Goal: Task Accomplishment & Management: Use online tool/utility

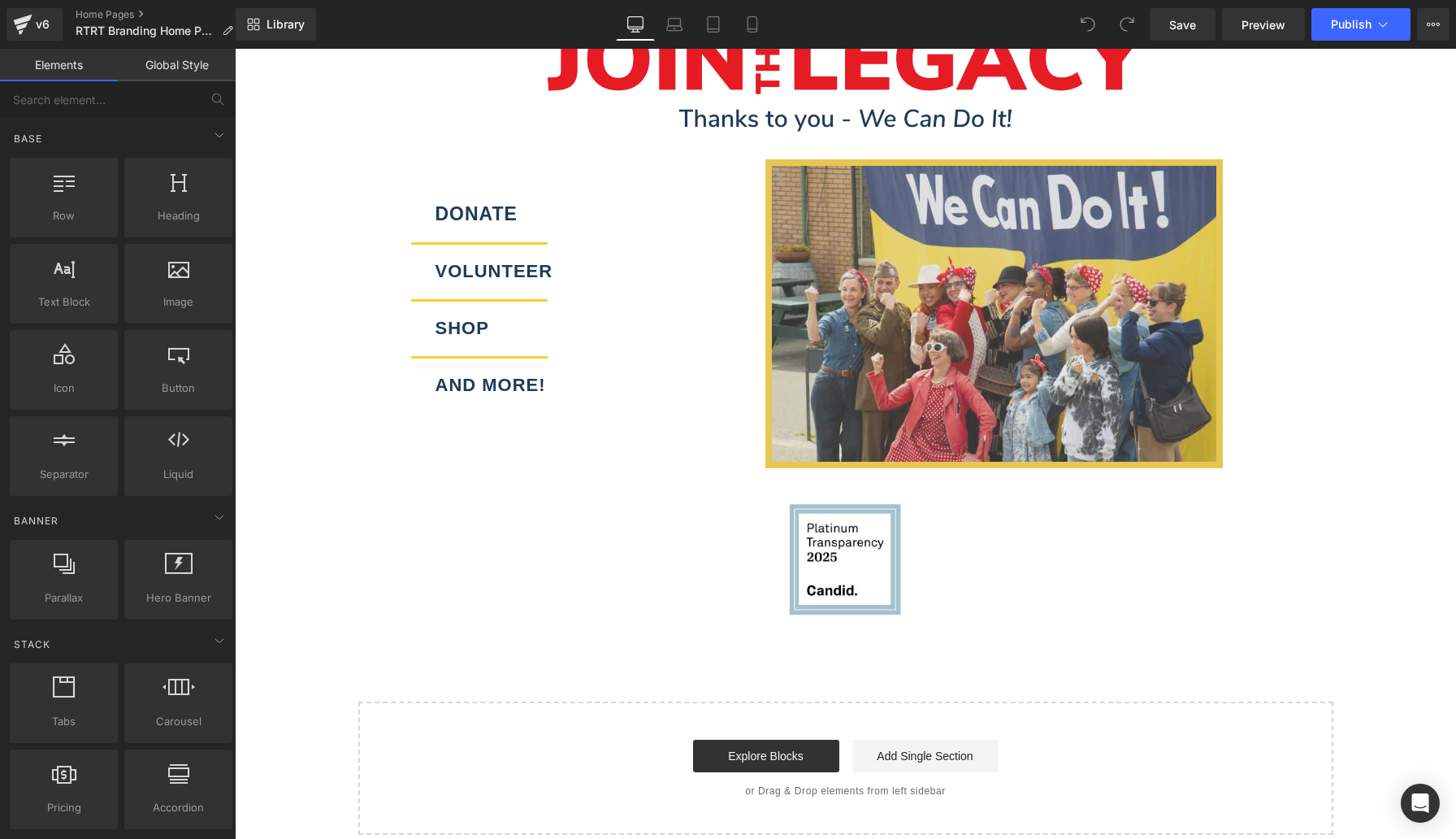
scroll to position [2274, 0]
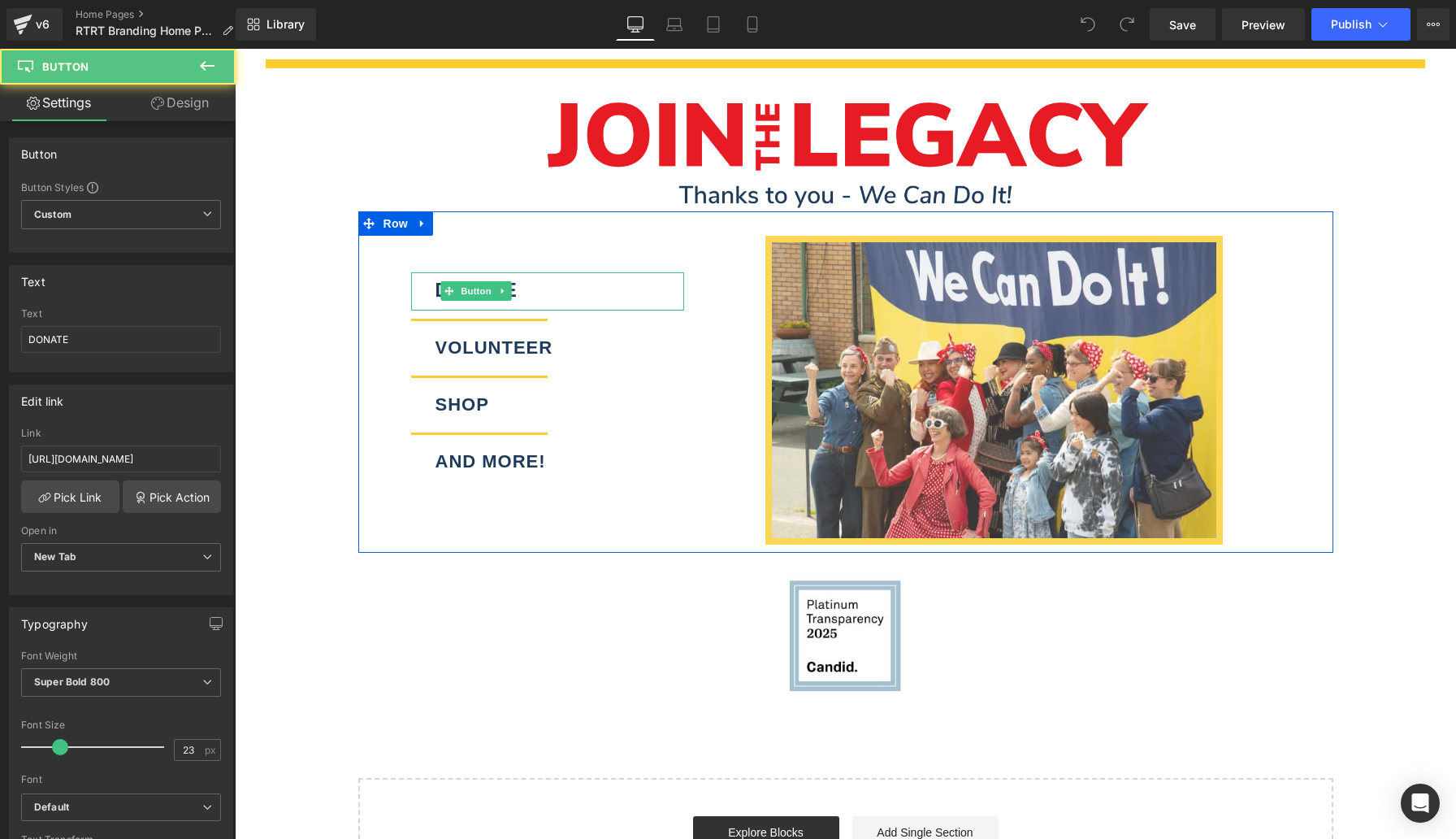
click at [606, 273] on div "DONATE" at bounding box center [548, 291] width 273 height 38
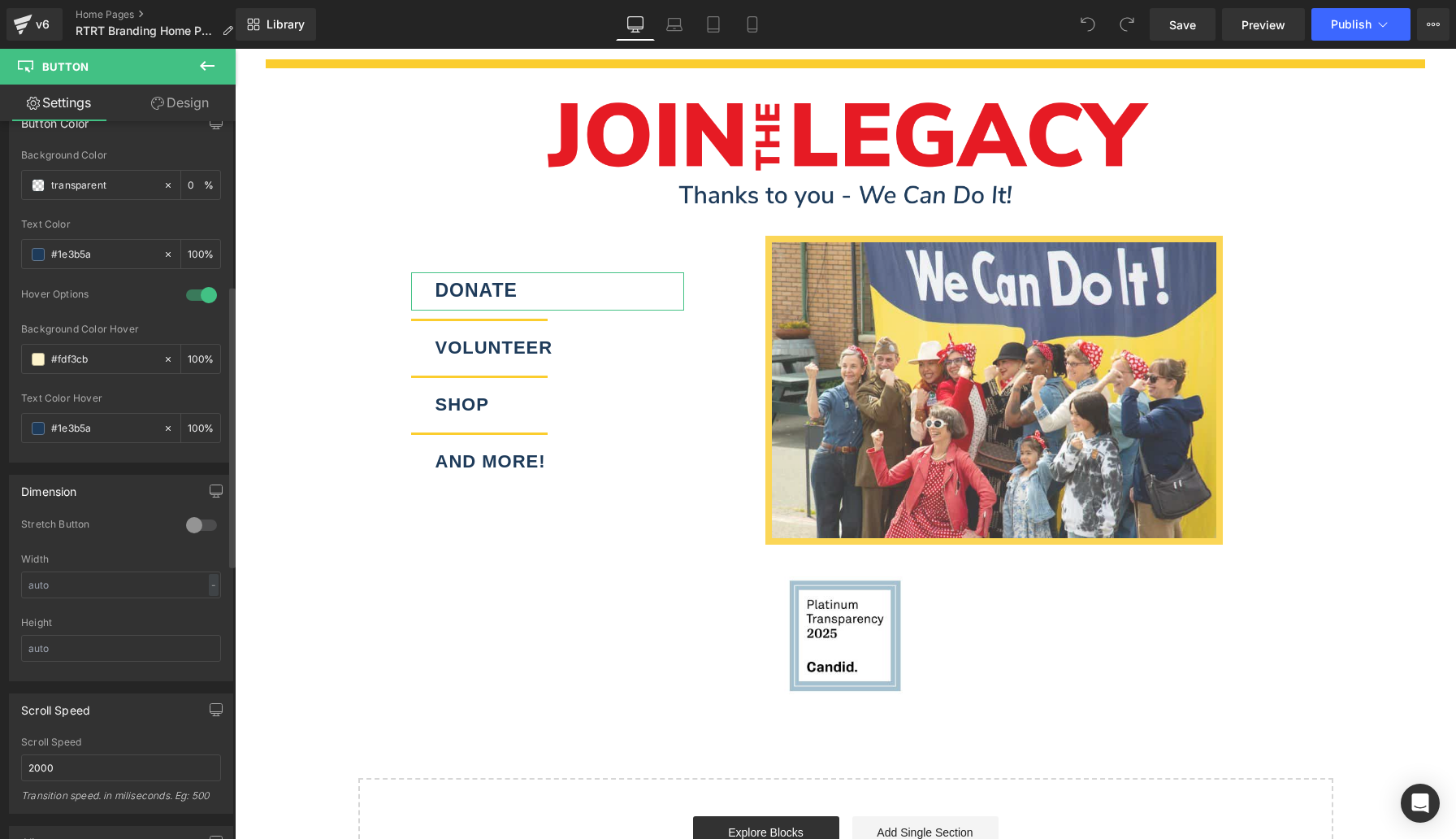
scroll to position [0, 0]
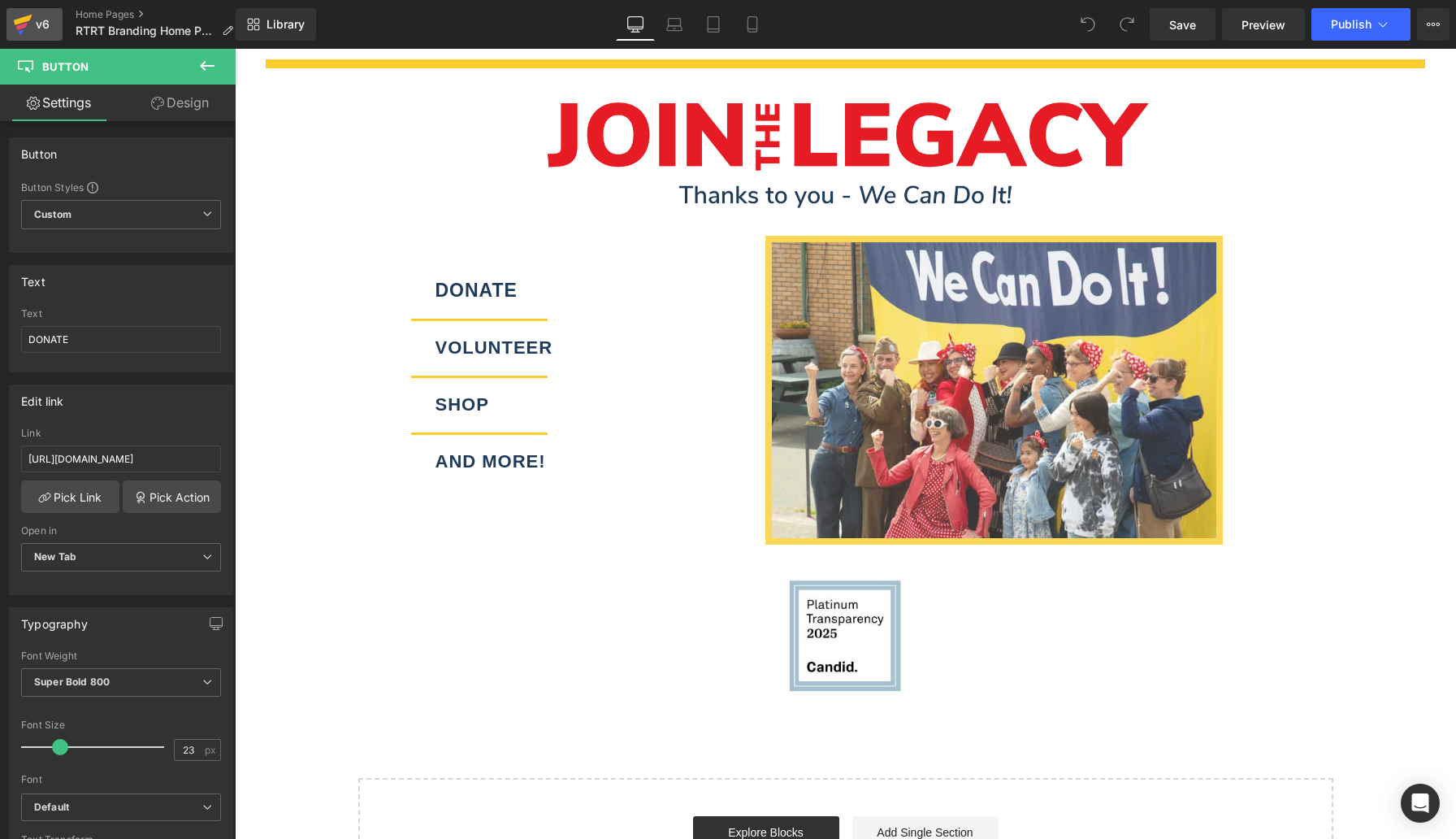
click at [34, 25] on div "v6" at bounding box center [43, 24] width 20 height 21
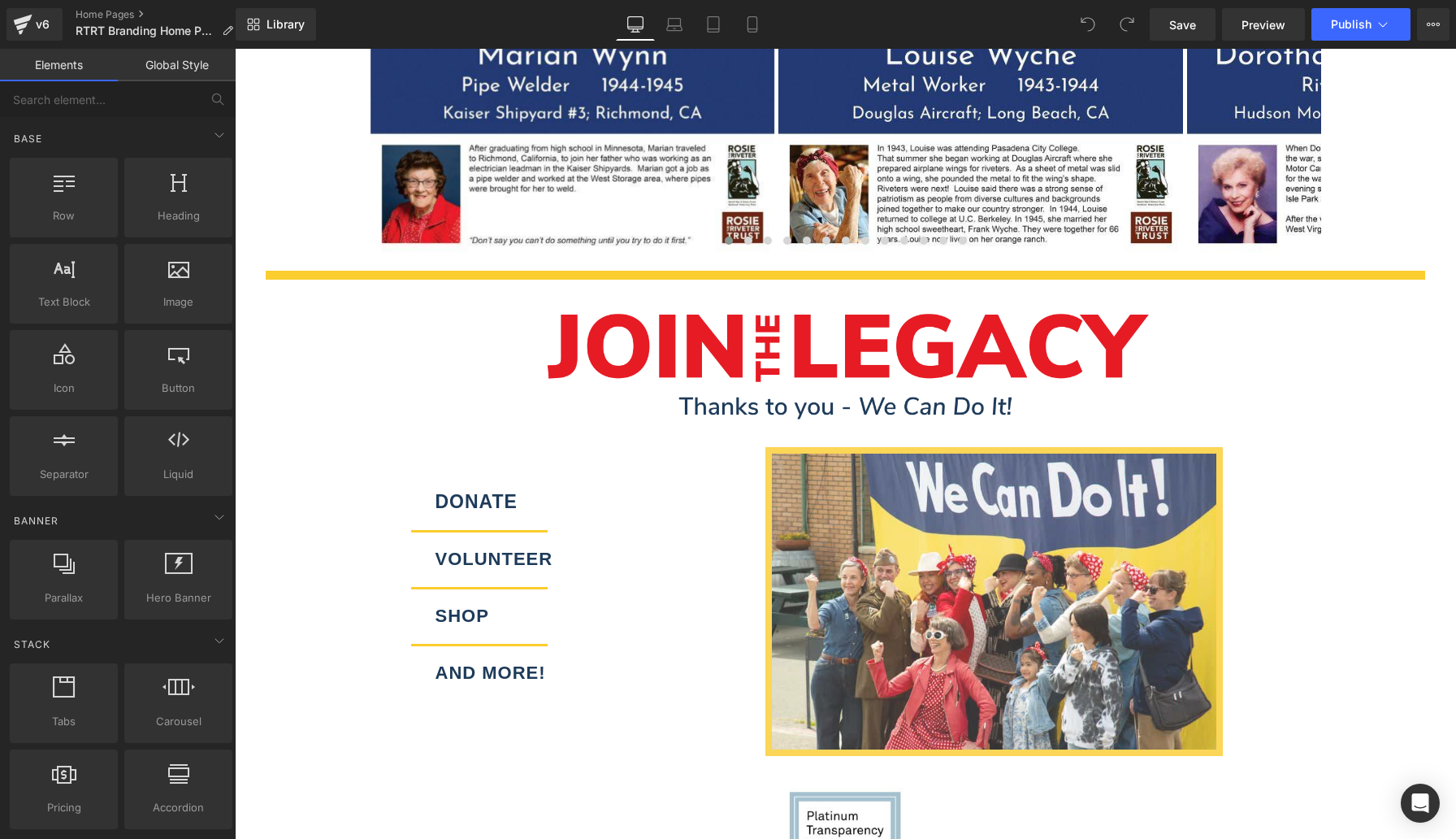
scroll to position [1998, 0]
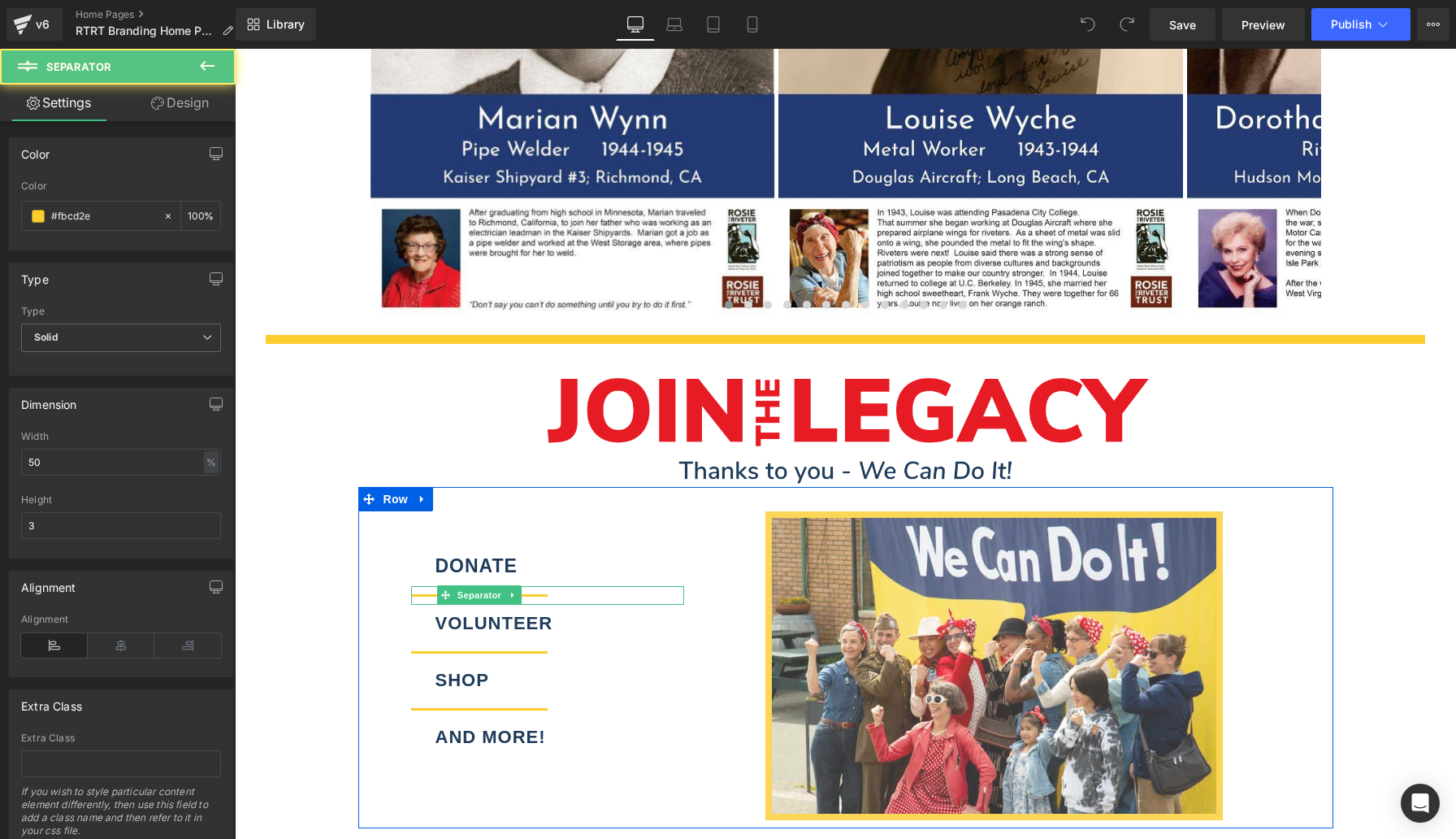
click at [629, 586] on div at bounding box center [548, 595] width 273 height 19
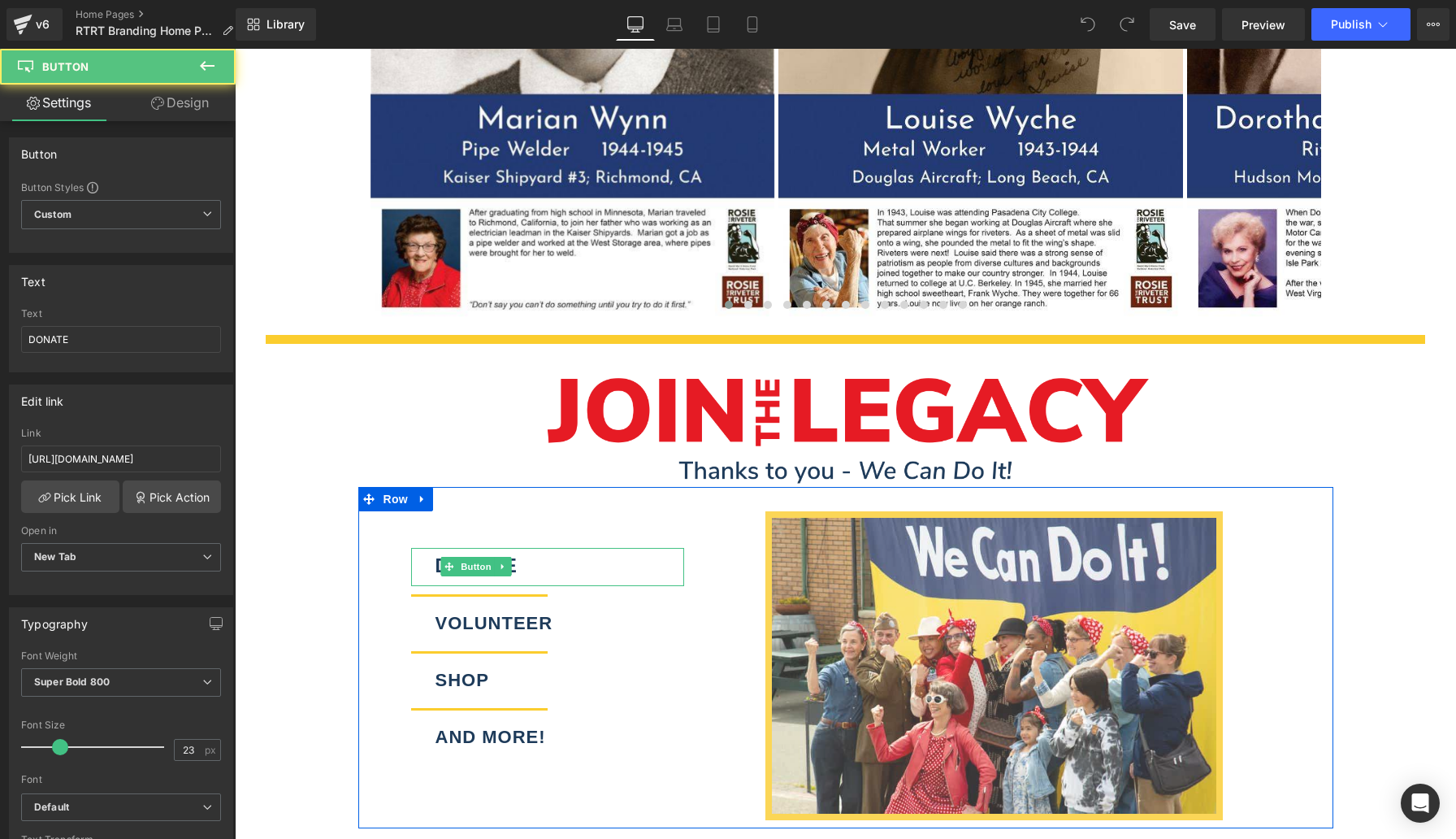
click at [627, 548] on div "DONATE" at bounding box center [548, 566] width 273 height 38
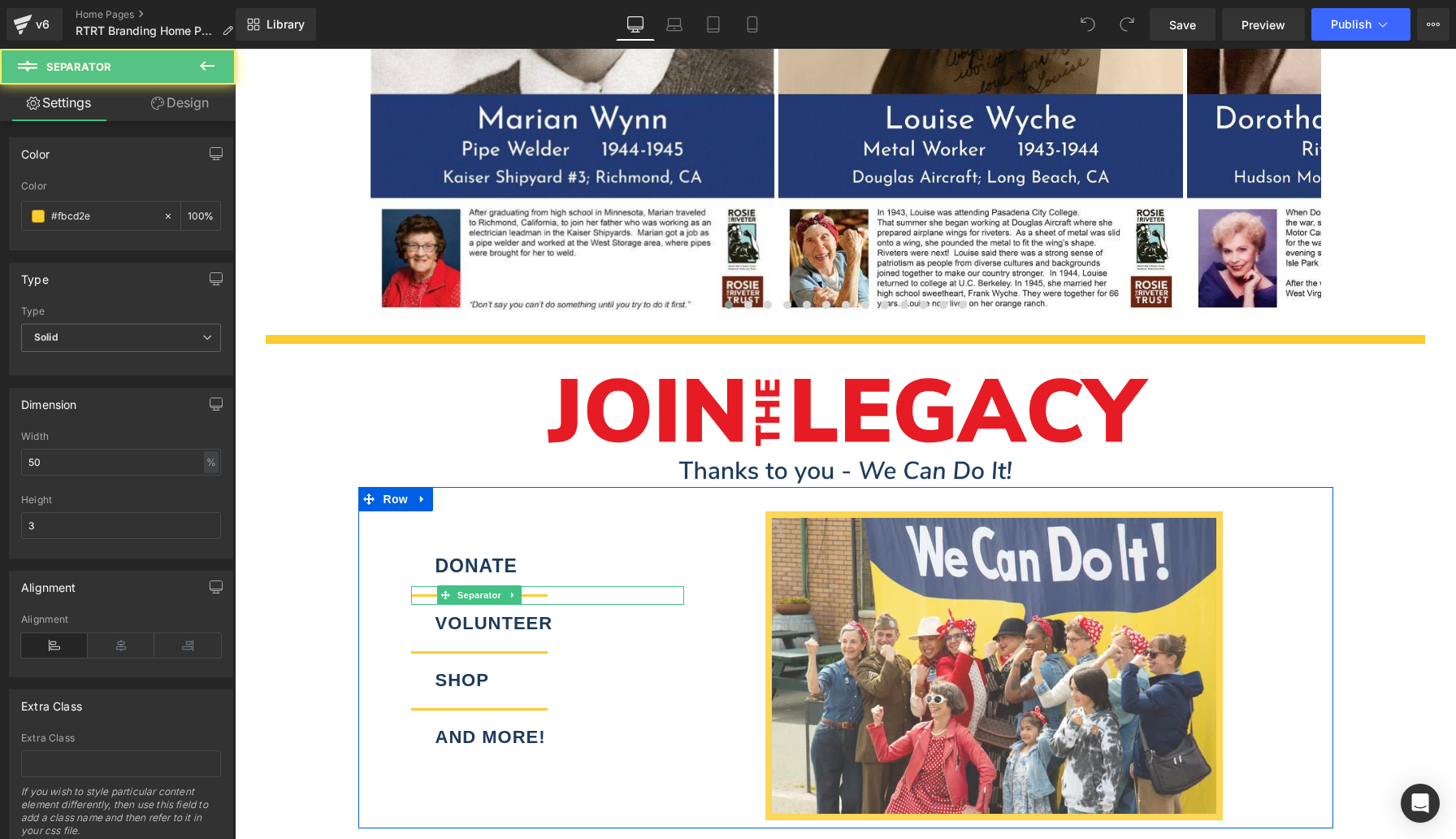
click at [545, 586] on div at bounding box center [548, 595] width 273 height 19
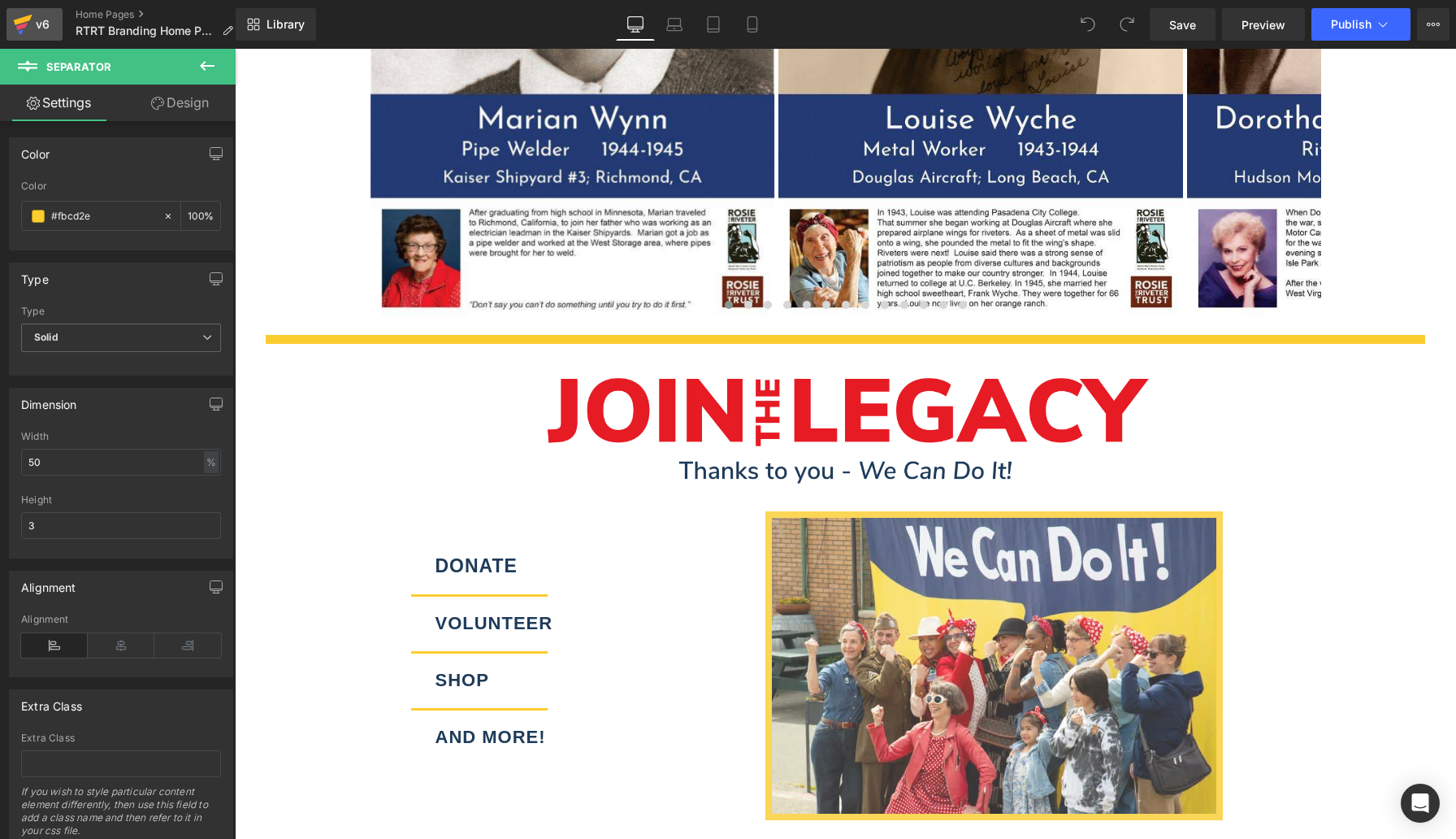
click at [22, 21] on icon at bounding box center [23, 20] width 19 height 10
